Goal: Information Seeking & Learning: Learn about a topic

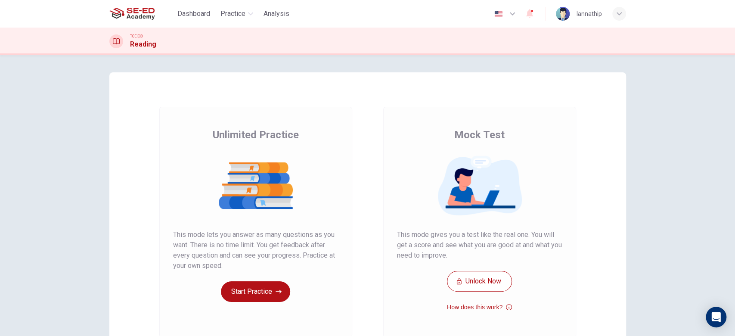
scroll to position [80, 0]
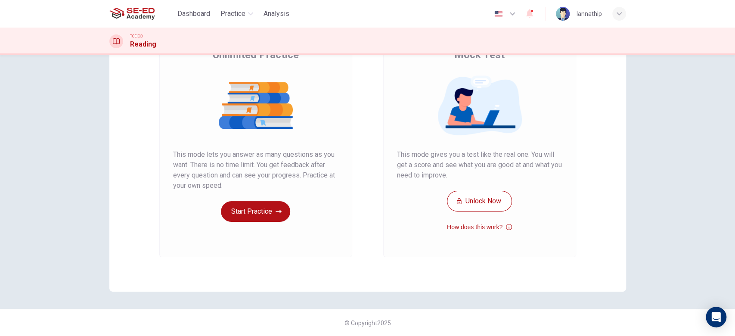
click at [658, 142] on div "Unlimited Practice Mock Test Unlimited Practice This mode lets you answer as ma…" at bounding box center [367, 195] width 735 height 281
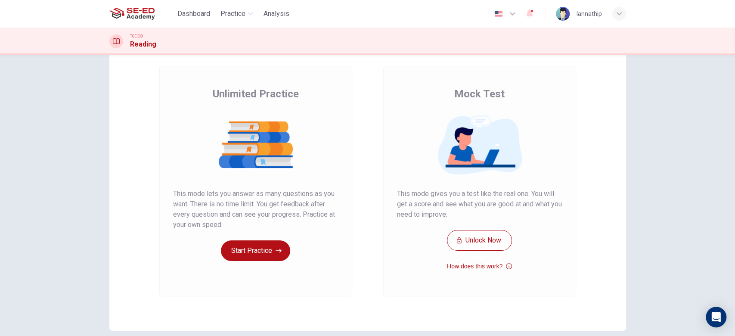
scroll to position [0, 0]
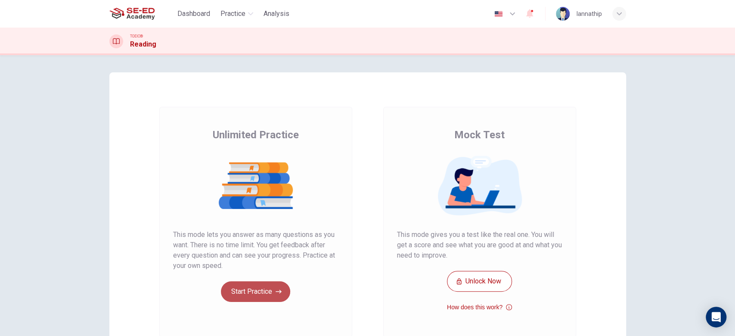
click at [263, 288] on button "Start Practice" at bounding box center [255, 291] width 69 height 21
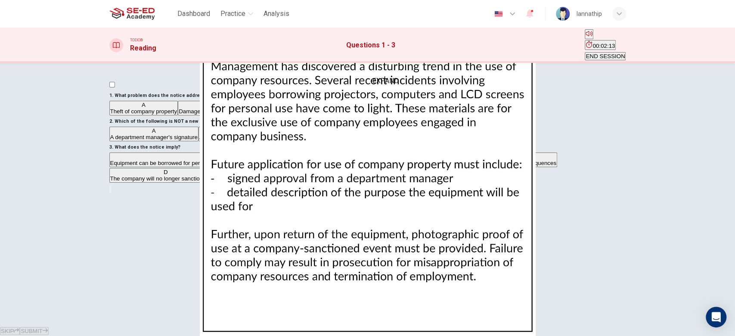
click at [110, 191] on icon "EXPAND" at bounding box center [110, 191] width 0 height 0
click at [378, 202] on button "CLICK TO ZOOM" at bounding box center [367, 198] width 47 height 8
drag, startPoint x: 205, startPoint y: 268, endPoint x: 419, endPoint y: 290, distance: 214.7
click at [419, 335] on div at bounding box center [367, 336] width 735 height 0
click at [717, 335] on div at bounding box center [367, 336] width 735 height 0
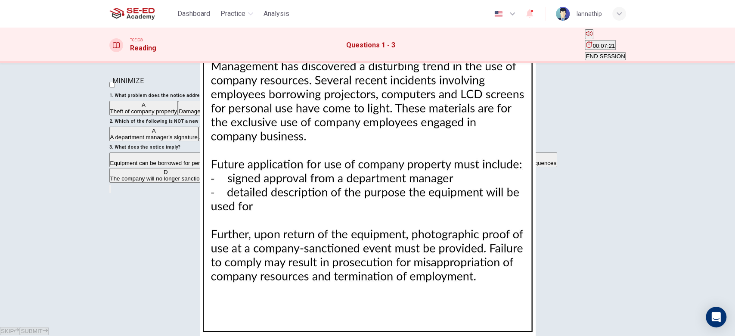
click at [111, 185] on button "MINIMIZE" at bounding box center [110, 189] width 2 height 8
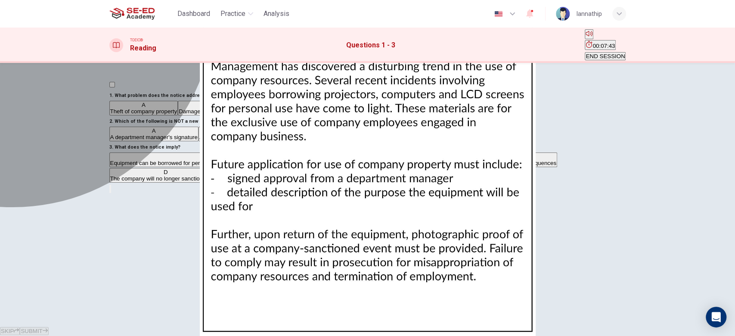
click at [179, 108] on div "B" at bounding box center [219, 105] width 81 height 6
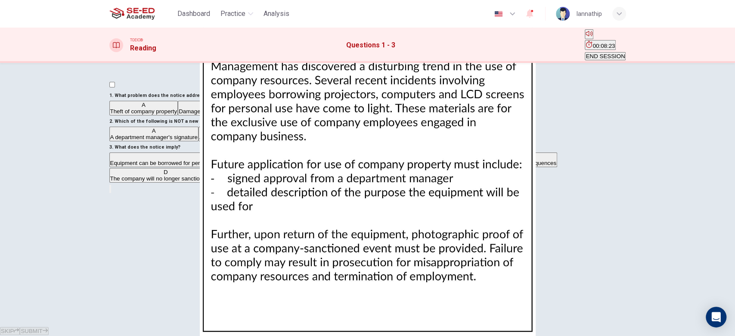
click at [262, 108] on div "C" at bounding box center [311, 105] width 99 height 6
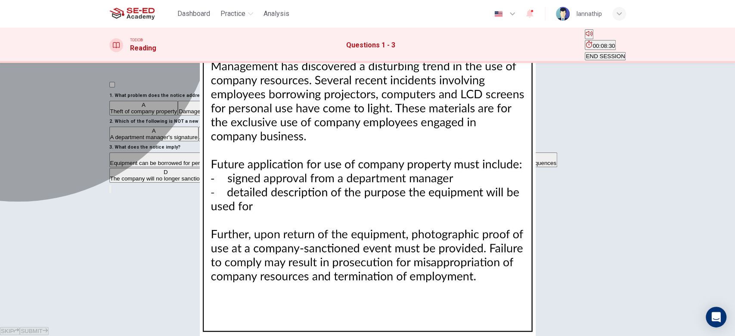
click at [139, 115] on button "A Theft of company property" at bounding box center [143, 108] width 69 height 15
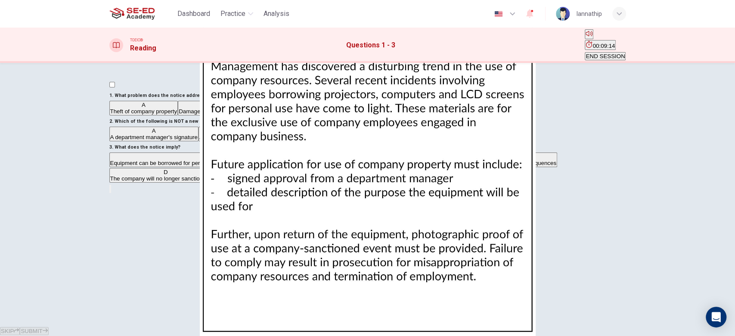
click at [362, 115] on span "Failure to comply with recent trends" at bounding box center [407, 111] width 90 height 6
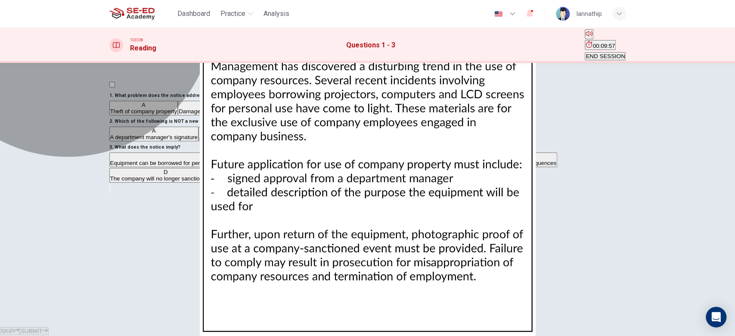
click at [189, 140] on span "A department manager's signature" at bounding box center [153, 137] width 87 height 6
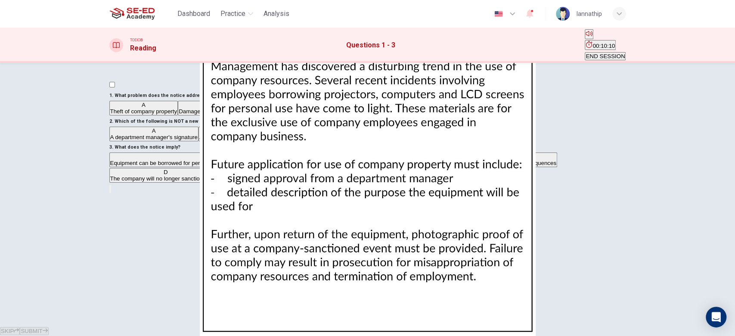
scroll to position [57, 0]
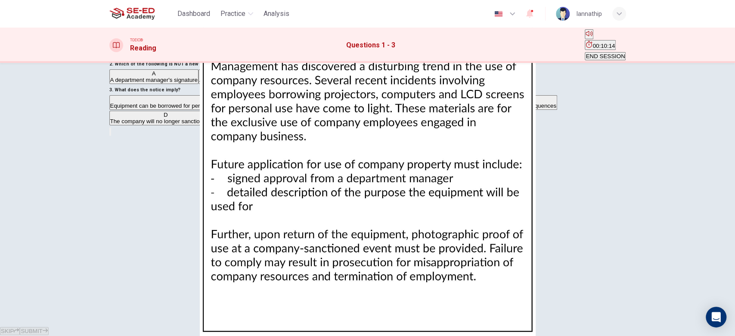
click at [288, 83] on span "An explanation of the need for the equipment" at bounding box center [345, 80] width 115 height 6
click at [235, 83] on span "Proper identification" at bounding box center [260, 80] width 51 height 6
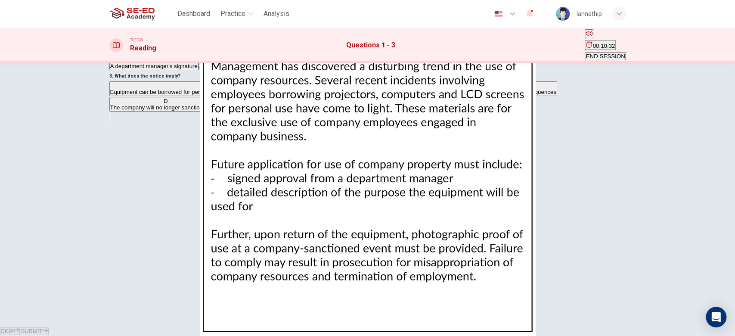
scroll to position [87, 0]
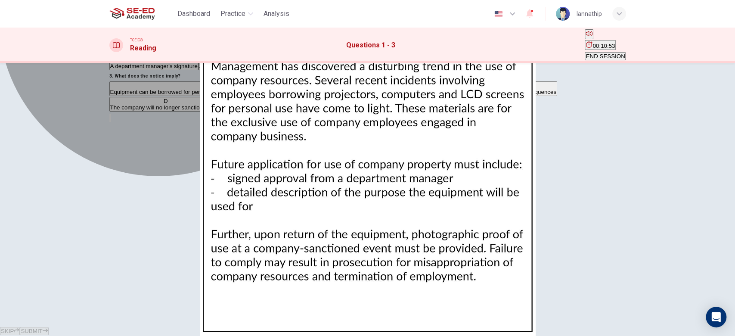
click at [418, 96] on button "C Non-compliant employees face serious consequences" at bounding box center [487, 88] width 139 height 15
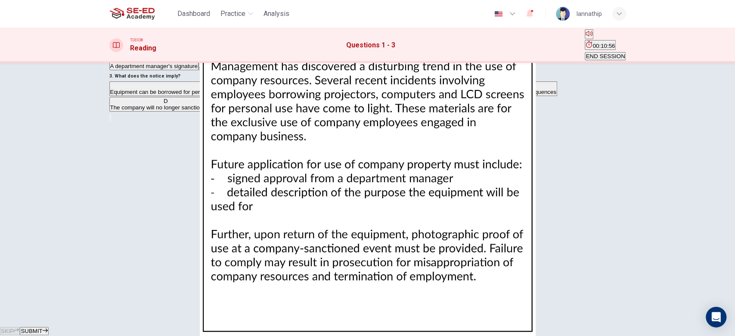
click at [42, 328] on span "SUBMIT" at bounding box center [32, 331] width 22 height 6
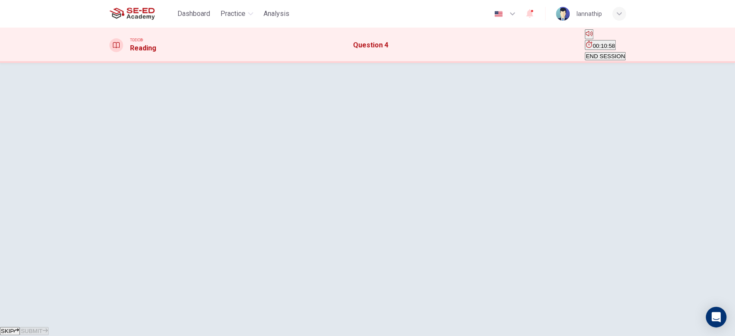
scroll to position [0, 0]
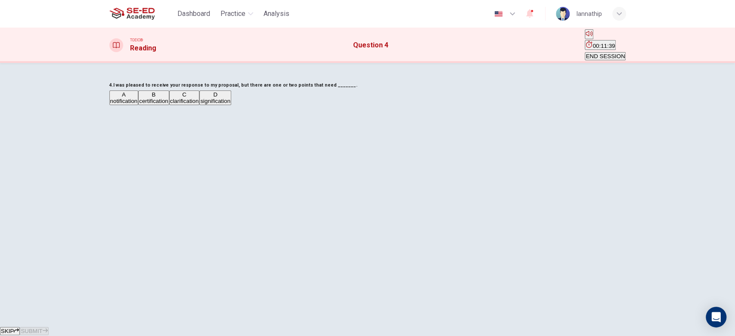
click at [199, 98] on div "C" at bounding box center [184, 94] width 29 height 6
click at [42, 328] on span "SUBMIT" at bounding box center [32, 331] width 22 height 6
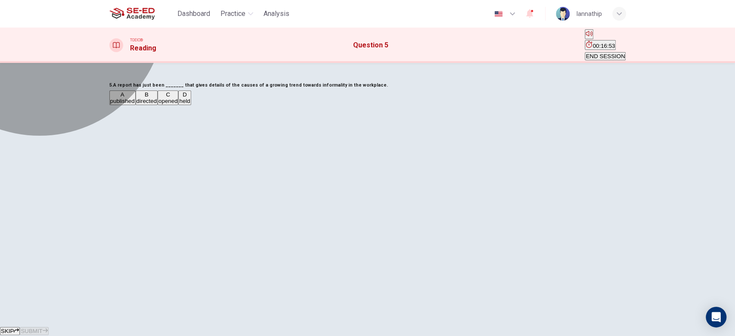
click at [135, 104] on span "published" at bounding box center [122, 101] width 25 height 6
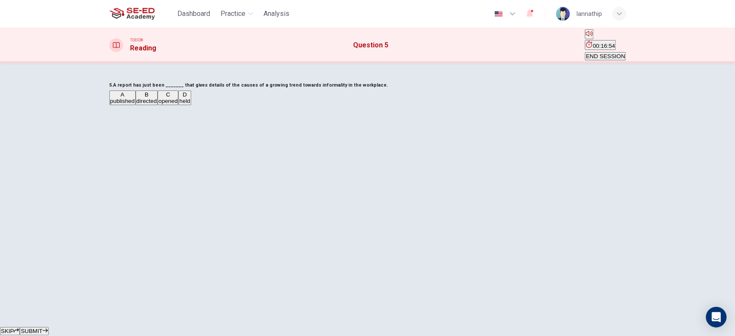
click at [42, 328] on span "SUBMIT" at bounding box center [32, 331] width 22 height 6
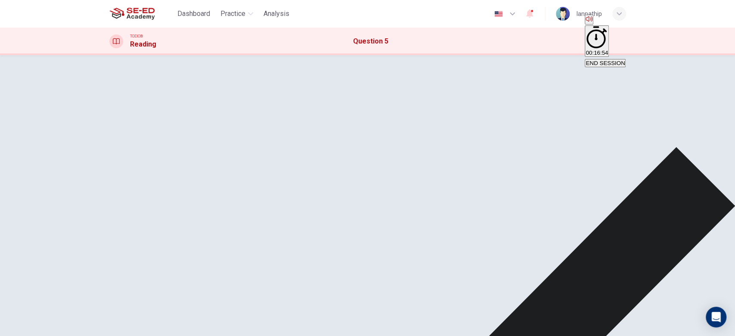
scroll to position [57, 0]
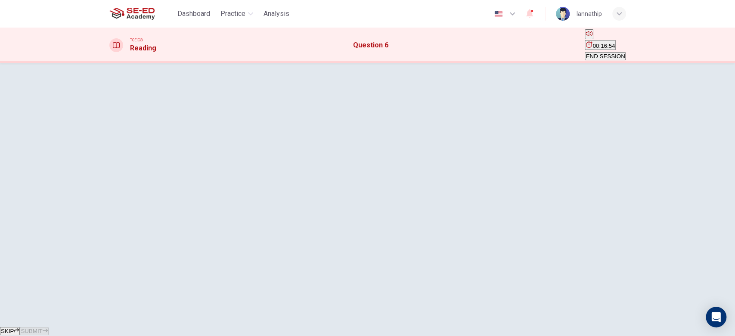
scroll to position [0, 0]
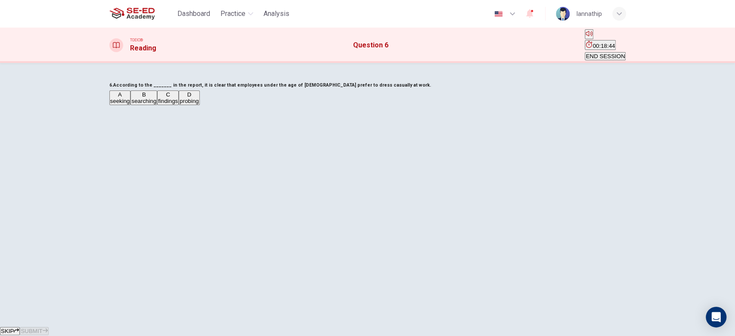
click at [178, 104] on span "findings" at bounding box center [168, 101] width 20 height 6
drag, startPoint x: 397, startPoint y: 318, endPoint x: 399, endPoint y: 310, distance: 8.2
click at [42, 328] on span "SUBMIT" at bounding box center [32, 331] width 22 height 6
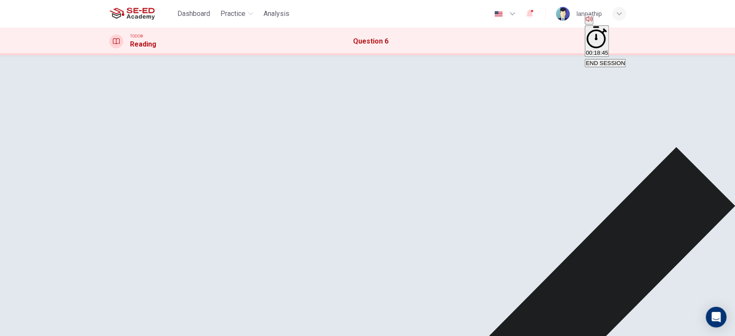
scroll to position [57, 0]
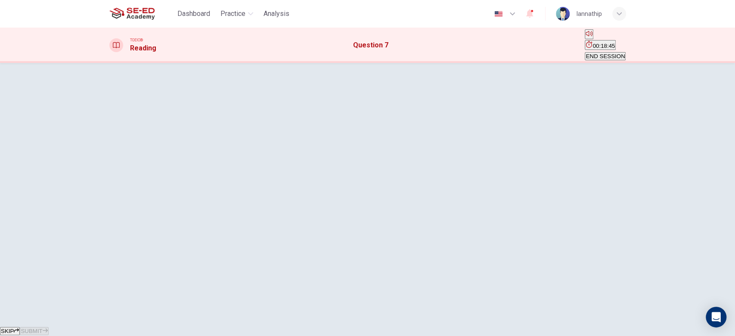
scroll to position [0, 0]
click at [154, 104] on span "endured" at bounding box center [143, 101] width 21 height 6
click at [42, 328] on span "SUBMIT" at bounding box center [32, 331] width 22 height 6
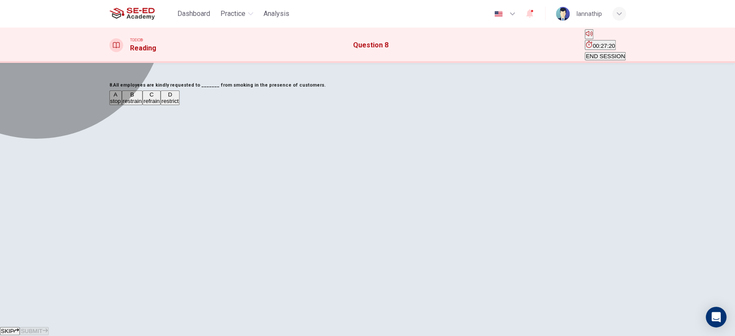
click at [142, 104] on span "restrain" at bounding box center [132, 101] width 19 height 6
click at [180, 105] on button "D restrict" at bounding box center [170, 97] width 19 height 15
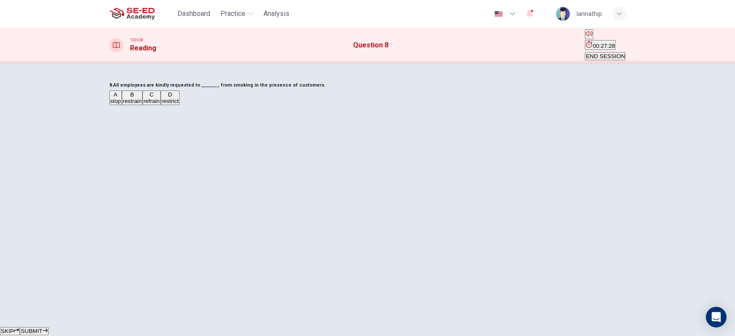
click at [401, 325] on div "SKIP SUBMIT" at bounding box center [367, 330] width 735 height 10
click at [42, 328] on span "SUBMIT" at bounding box center [32, 331] width 22 height 6
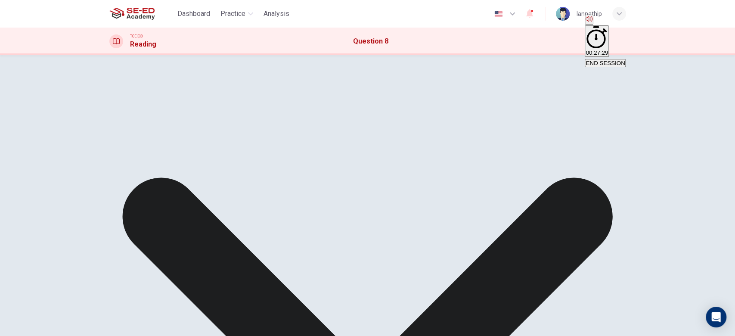
scroll to position [87, 0]
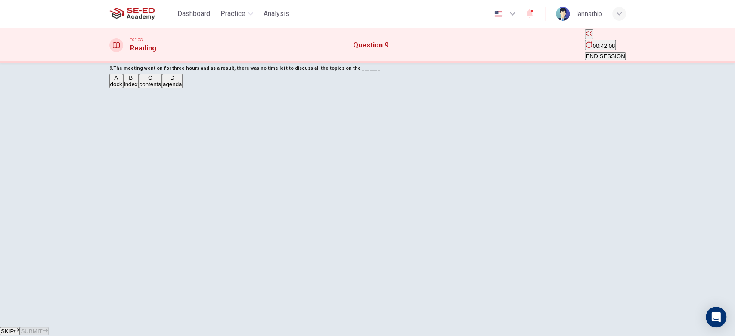
scroll to position [0, 0]
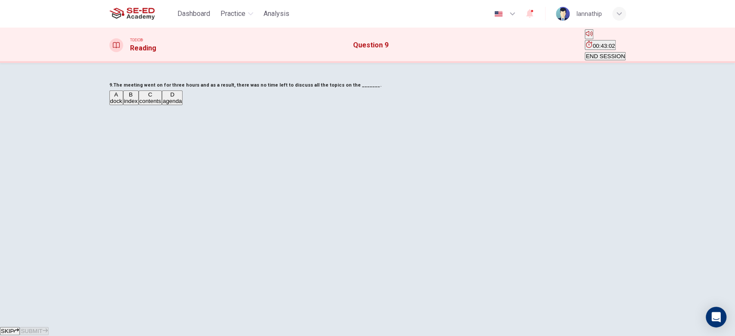
click at [161, 104] on span "contents" at bounding box center [150, 101] width 22 height 6
click at [42, 328] on span "SUBMIT" at bounding box center [32, 331] width 22 height 6
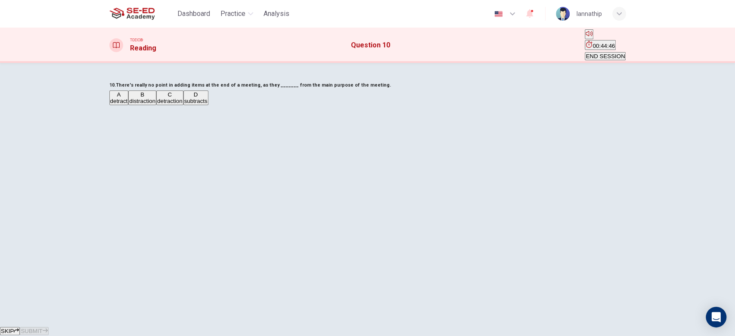
click at [155, 104] on span "distraction" at bounding box center [142, 101] width 26 height 6
click at [42, 328] on span "SUBMIT" at bounding box center [32, 331] width 22 height 6
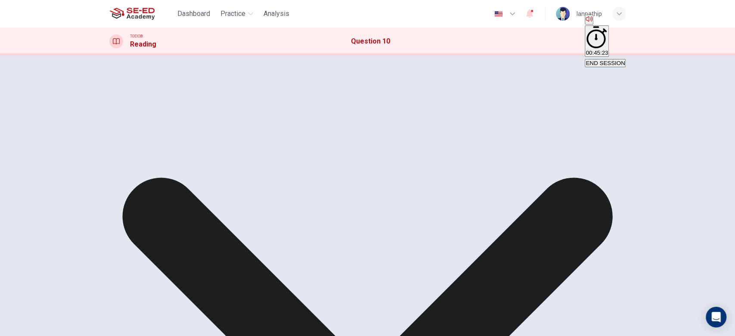
click at [600, 59] on button "END SESSION" at bounding box center [605, 63] width 41 height 8
